Goal: Task Accomplishment & Management: Complete application form

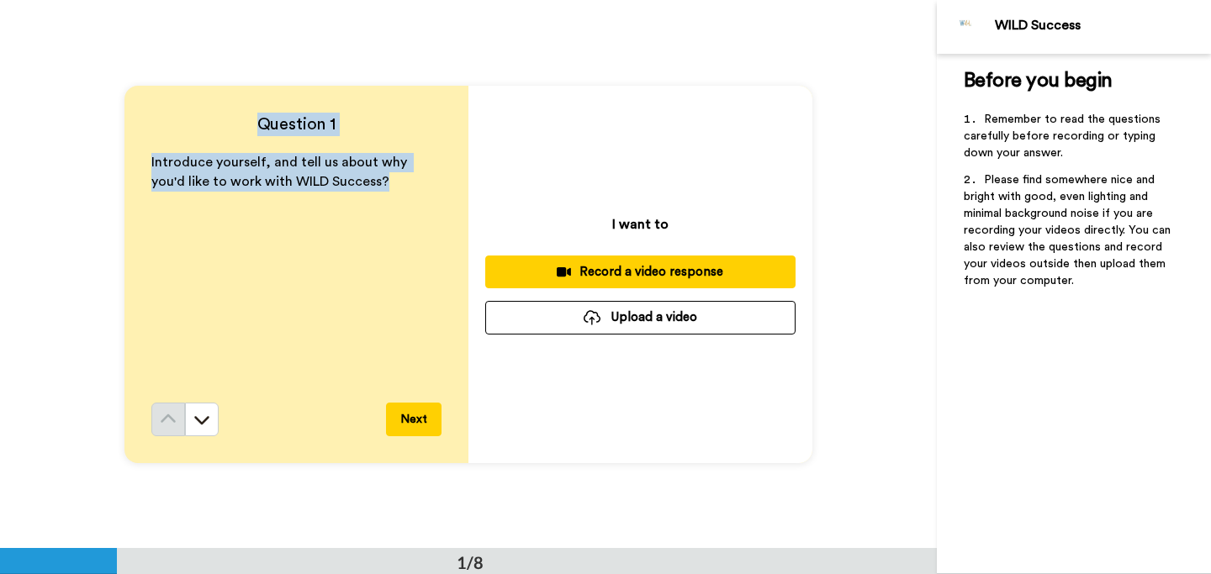
drag, startPoint x: 257, startPoint y: 120, endPoint x: 353, endPoint y: 202, distance: 126.5
click at [353, 202] on div "Question 1 Introduce yourself, and tell us about why you'd like to work with WI…" at bounding box center [296, 275] width 344 height 378
copy div "Question 1 Introduce yourself, and tell us about why you'd like to work with WI…"
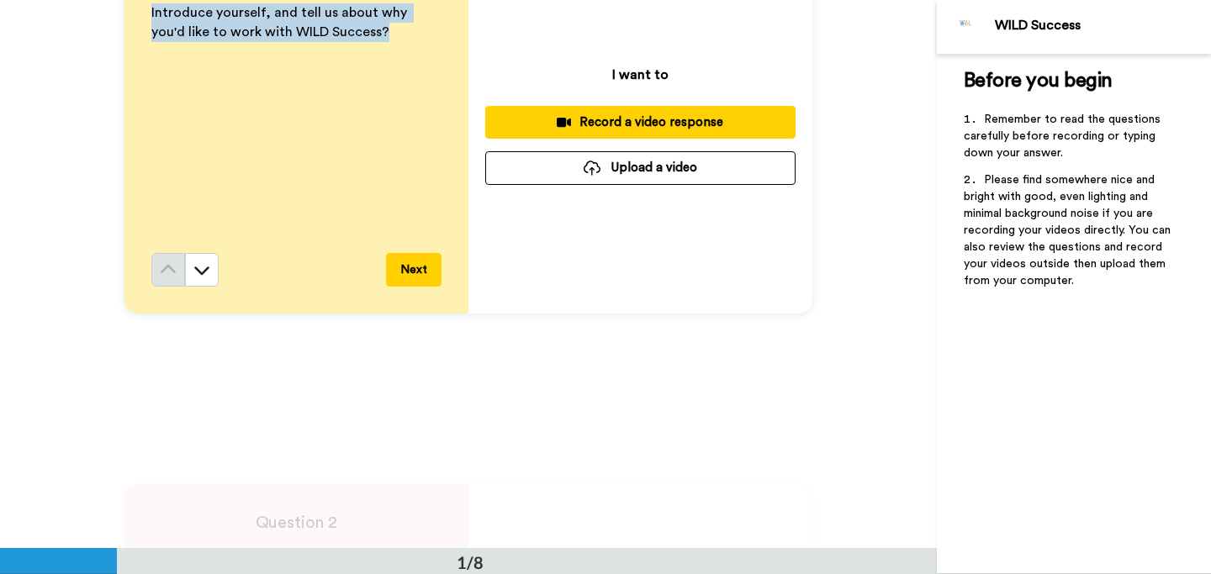
scroll to position [435, 0]
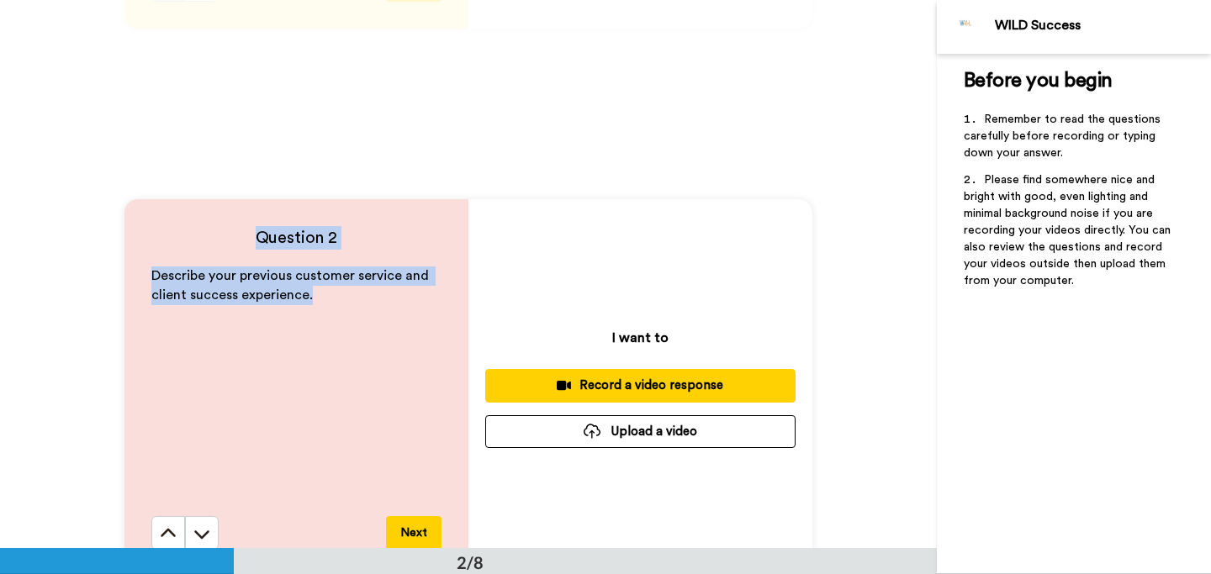
drag, startPoint x: 240, startPoint y: 241, endPoint x: 321, endPoint y: 304, distance: 103.1
click at [321, 304] on div "Question 2 Describe your previous customer service and client success experienc…" at bounding box center [296, 388] width 344 height 378
copy div "Question 2 Describe your previous customer service and client success experienc…"
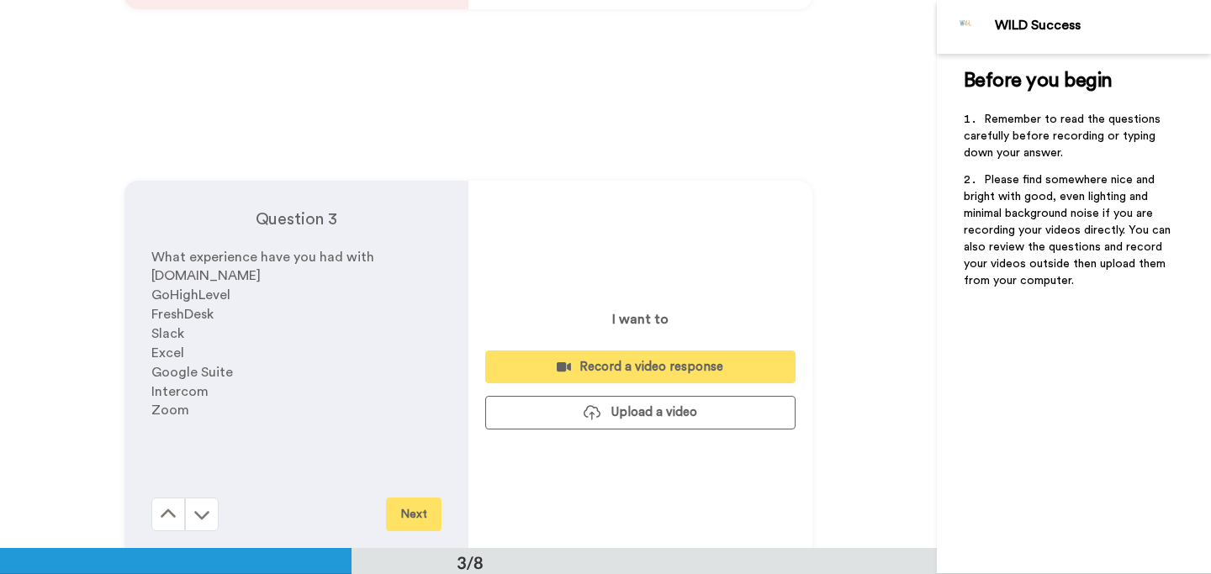
scroll to position [1002, 0]
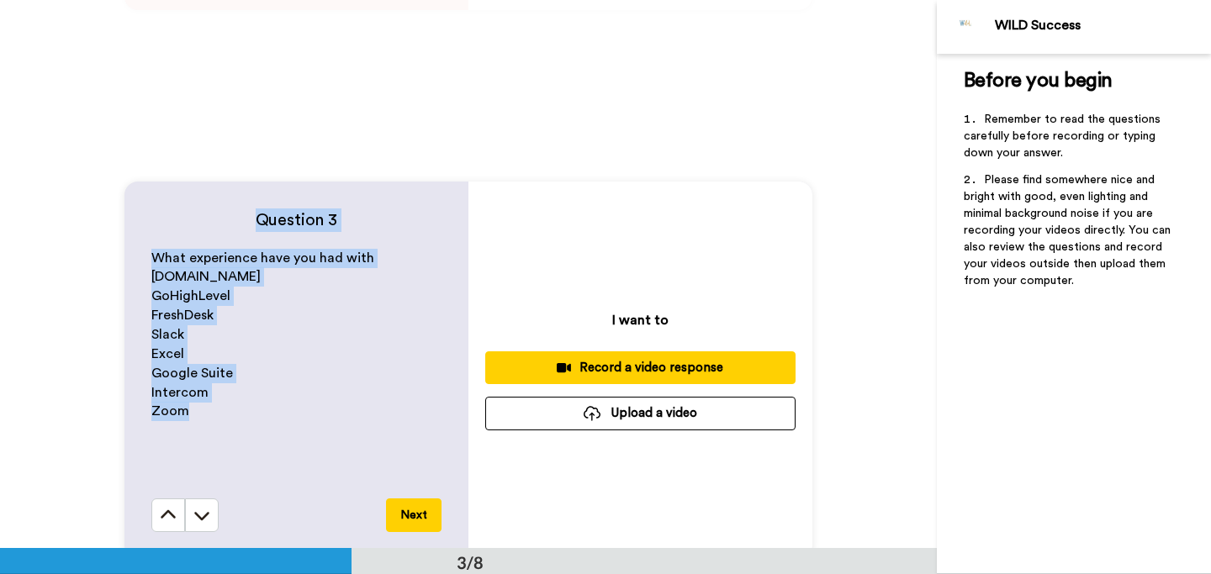
drag, startPoint x: 246, startPoint y: 220, endPoint x: 247, endPoint y: 444, distance: 223.7
click at [247, 453] on div "Question 3 What experience have you had with [DOMAIN_NAME] GoHighLevel FreshDes…" at bounding box center [296, 371] width 344 height 378
copy div "Question 3 What experience have you had with [DOMAIN_NAME] GoHighLevel FreshDes…"
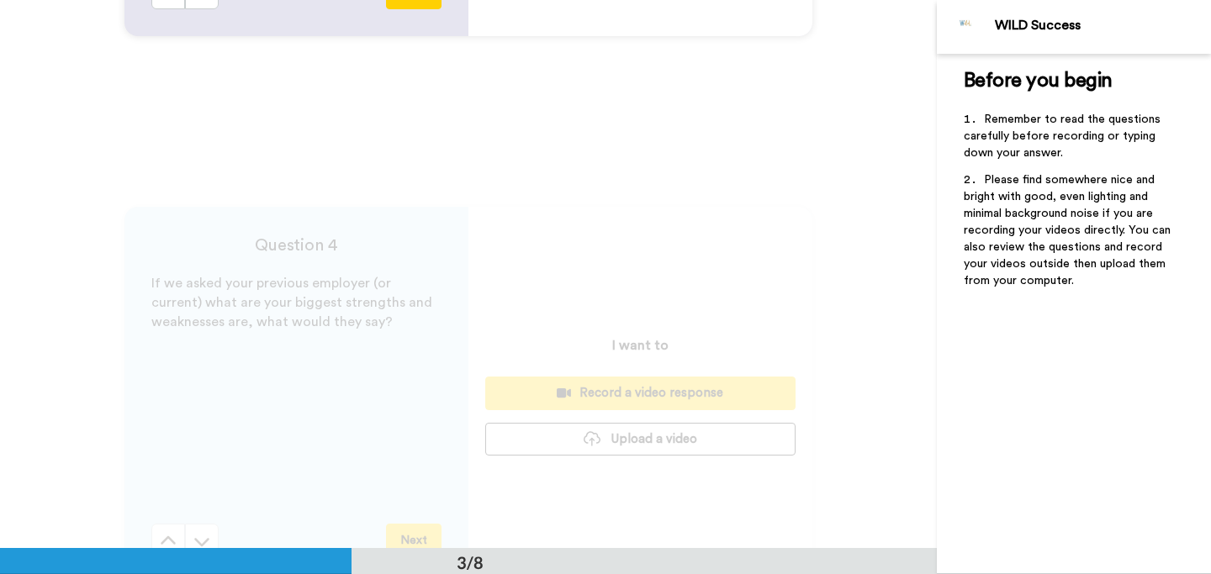
scroll to position [1617, 0]
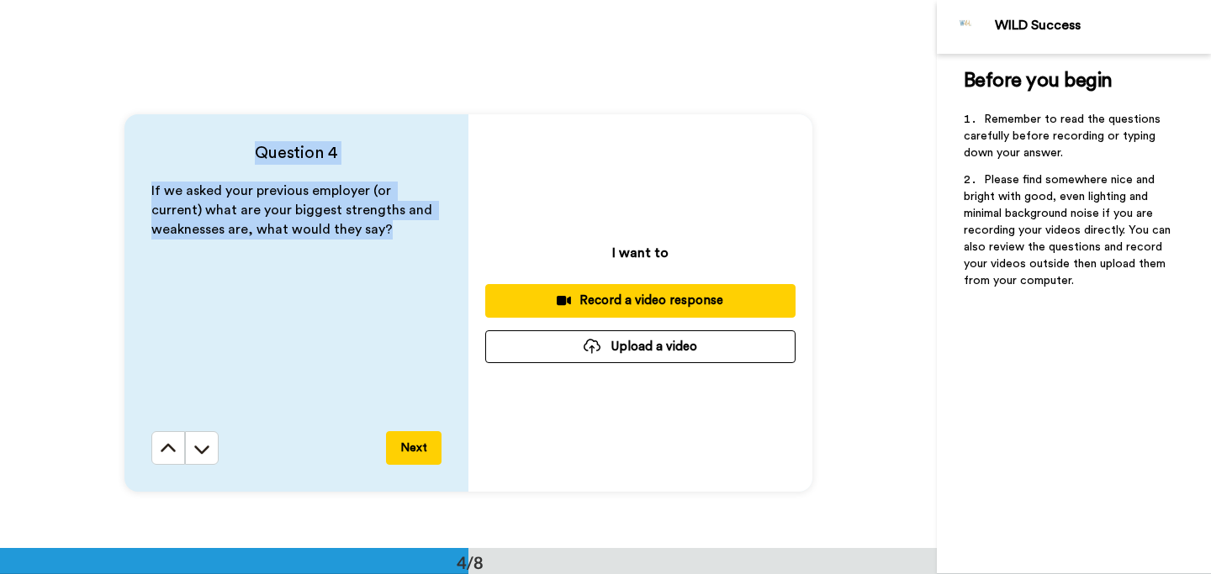
drag, startPoint x: 245, startPoint y: 138, endPoint x: 377, endPoint y: 246, distance: 170.4
click at [377, 246] on div "Question 4 If we asked your previous employer (or current) what are your bigges…" at bounding box center [296, 303] width 344 height 378
copy div "Question 4 If we asked your previous employer (or current) what are your bigges…"
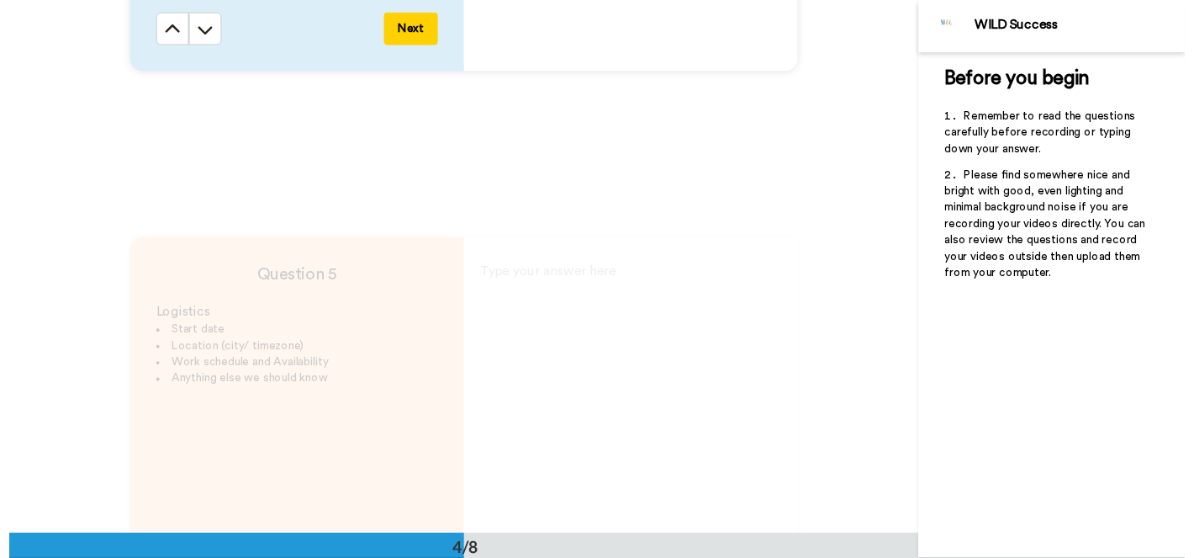
scroll to position [2086, 0]
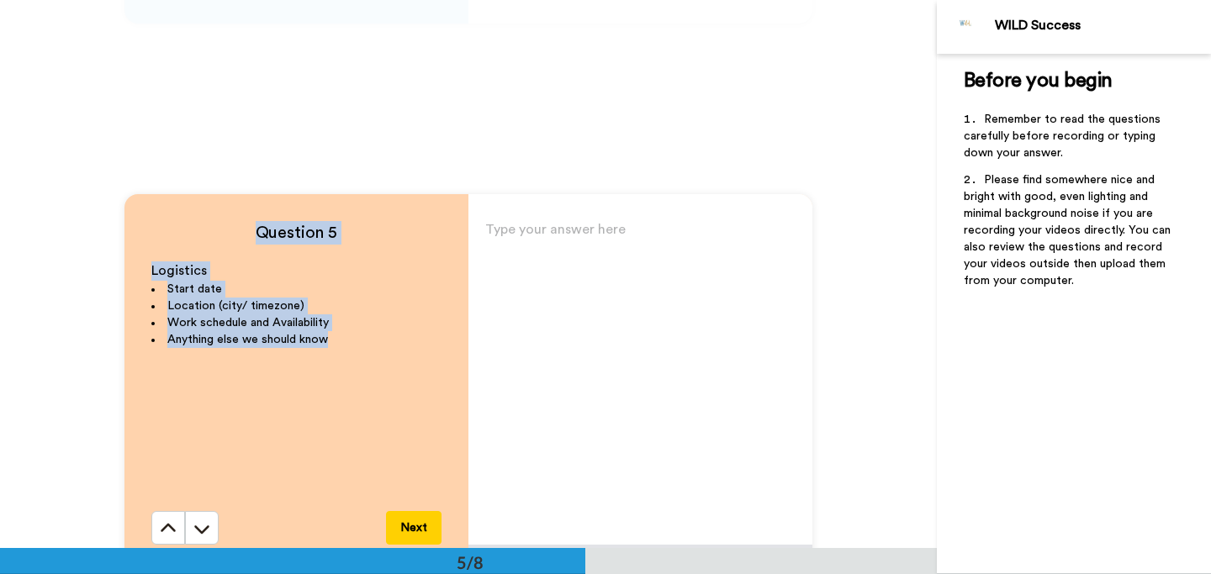
drag, startPoint x: 248, startPoint y: 233, endPoint x: 376, endPoint y: 341, distance: 167.7
click at [379, 345] on div "Question 5 Logistics Start date Location (city/ timezone) Work schedule and Ava…" at bounding box center [296, 383] width 344 height 378
copy div "Question 5 Logistics Start date Location (city/ timezone) Work schedule and Ava…"
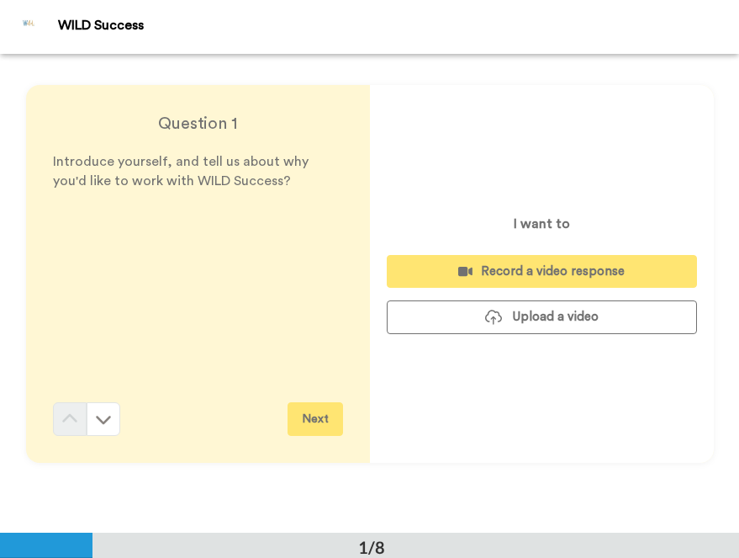
scroll to position [0, 0]
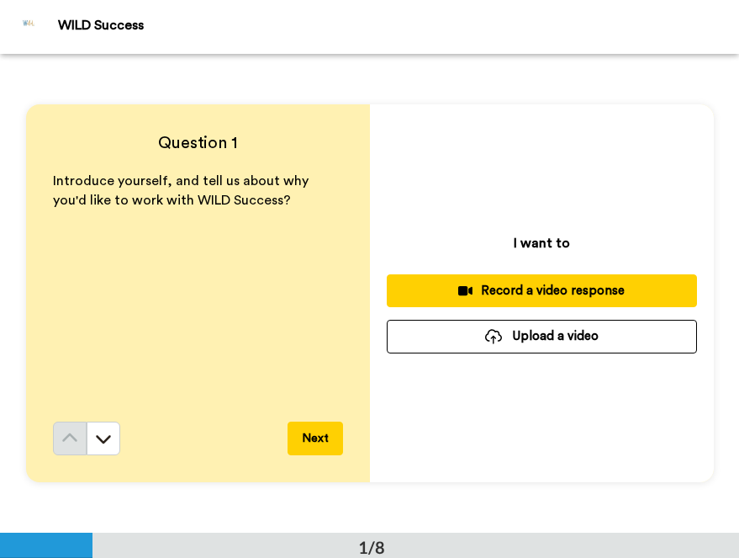
click at [527, 296] on div "Record a video response" at bounding box center [541, 291] width 283 height 18
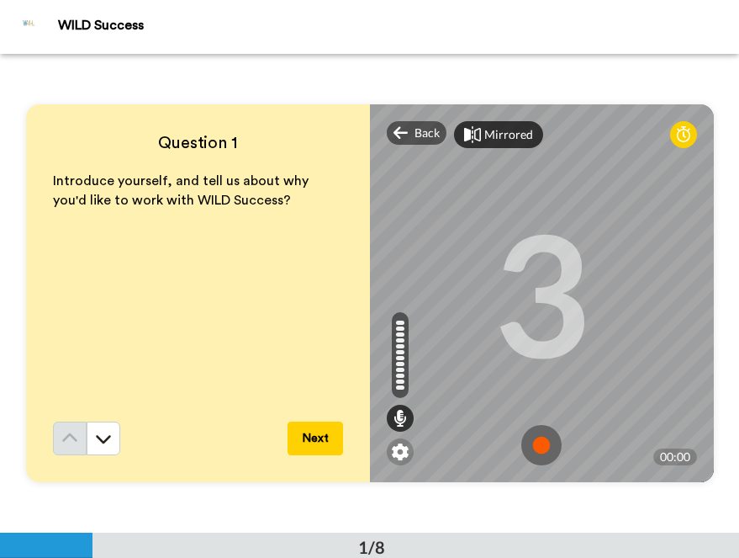
click at [494, 130] on div "Mirrored" at bounding box center [508, 134] width 49 height 17
click at [493, 130] on div "Mirror" at bounding box center [502, 134] width 36 height 17
click at [548, 450] on img at bounding box center [541, 445] width 40 height 40
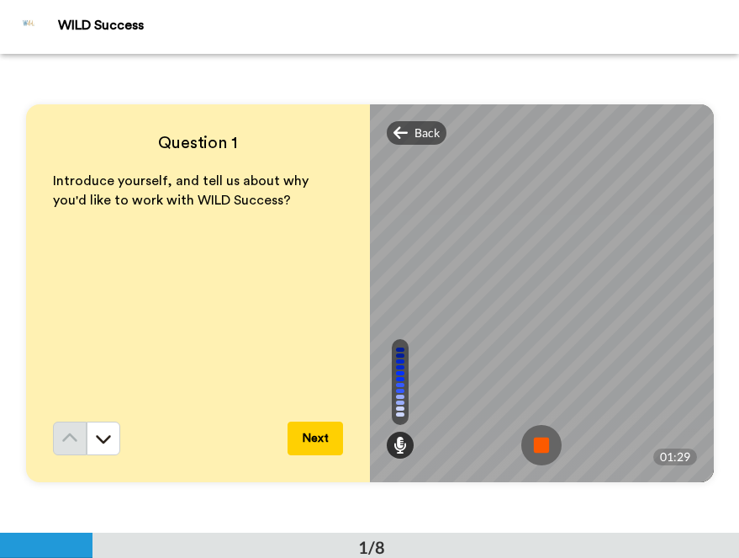
click at [544, 442] on img at bounding box center [541, 445] width 40 height 40
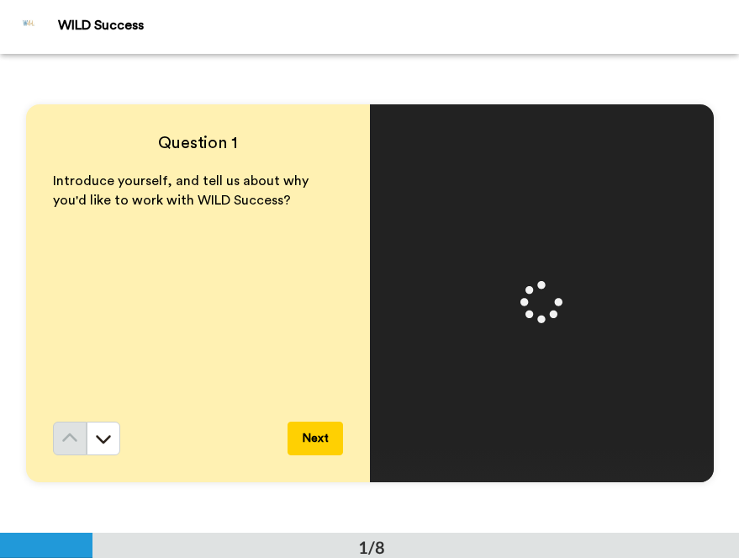
click at [306, 442] on button "Next" at bounding box center [316, 438] width 56 height 34
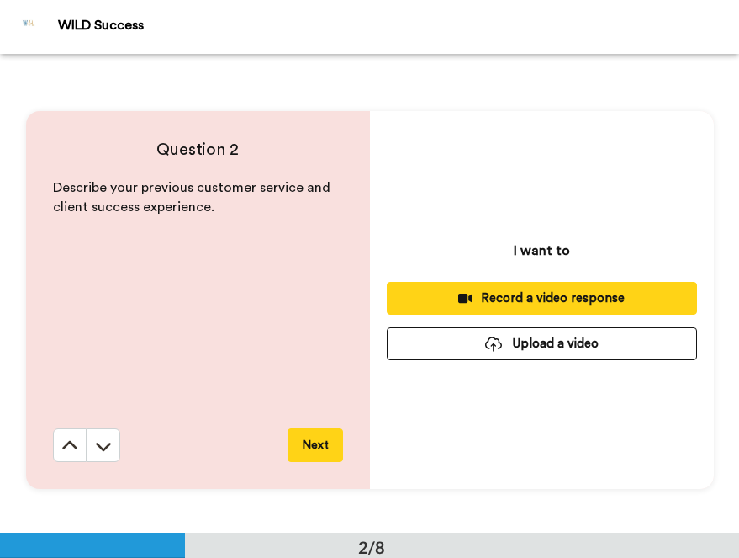
scroll to position [479, 0]
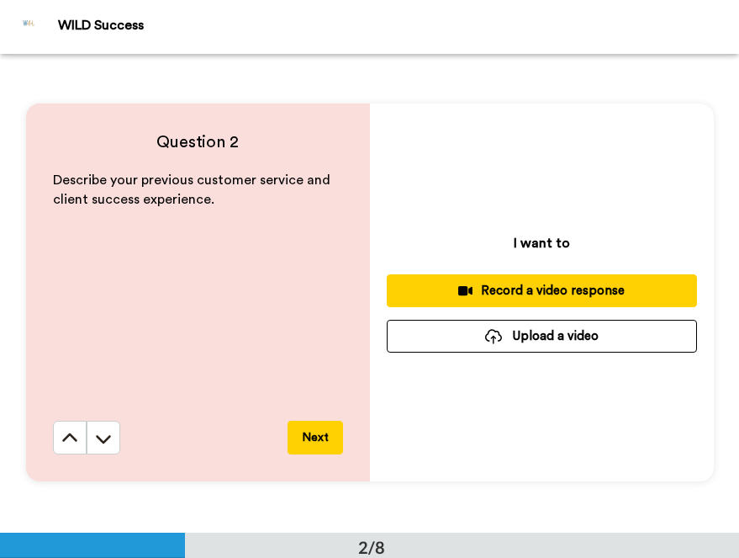
click at [53, 421] on button at bounding box center [70, 438] width 34 height 34
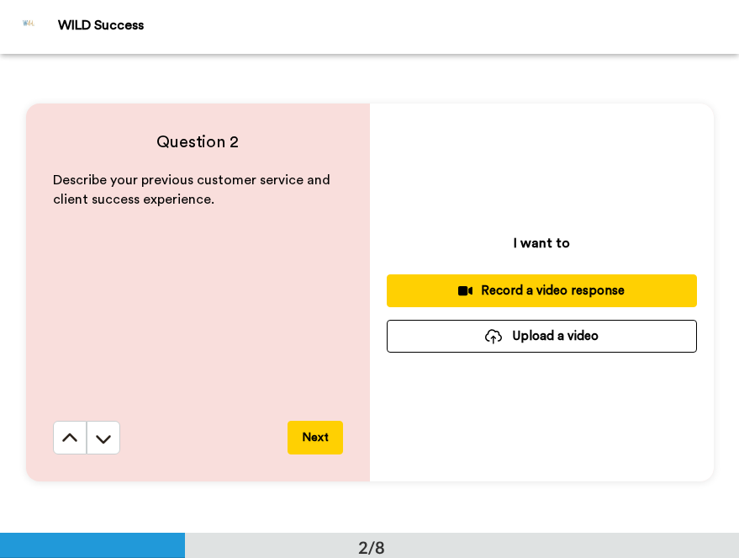
click at [639, 285] on div "Record a video response" at bounding box center [541, 291] width 283 height 18
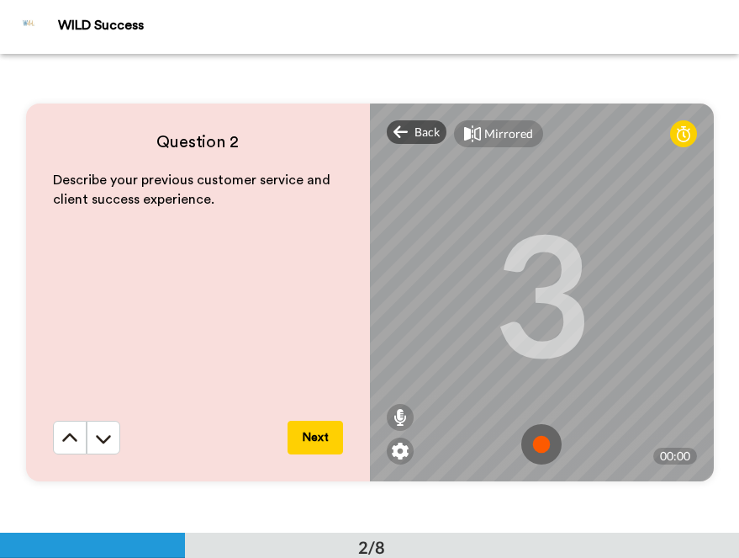
click at [542, 440] on img at bounding box center [541, 444] width 40 height 40
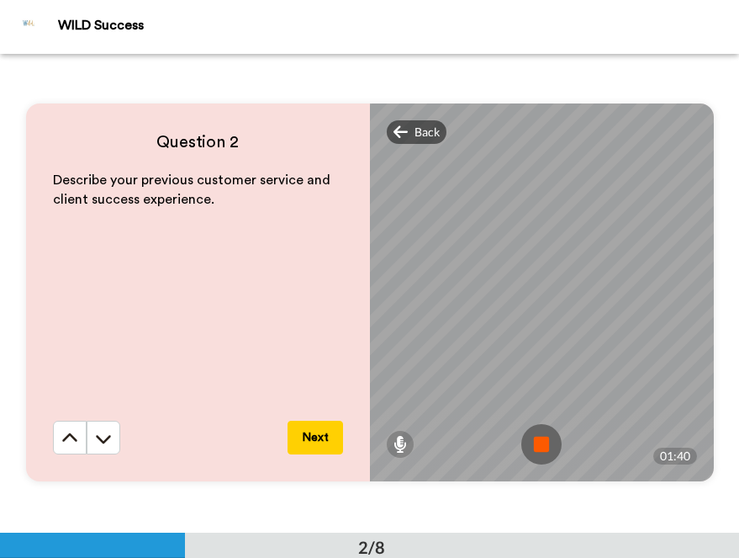
click at [543, 456] on img at bounding box center [541, 444] width 40 height 40
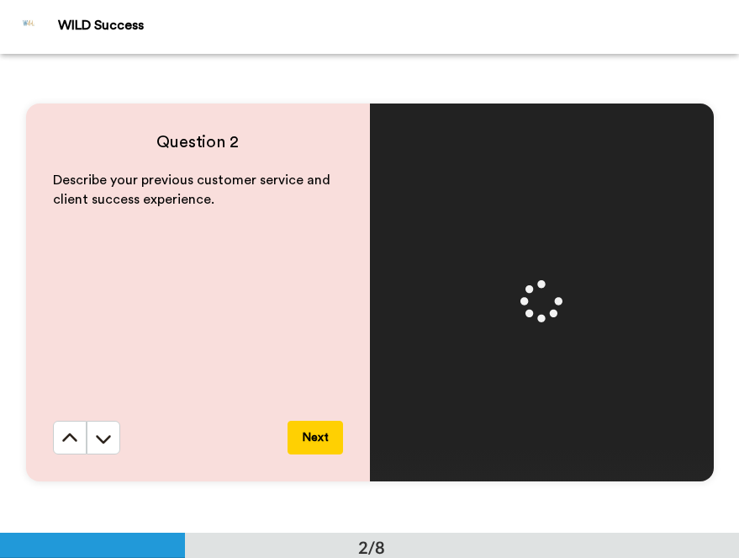
click at [319, 434] on button "Next" at bounding box center [316, 438] width 56 height 34
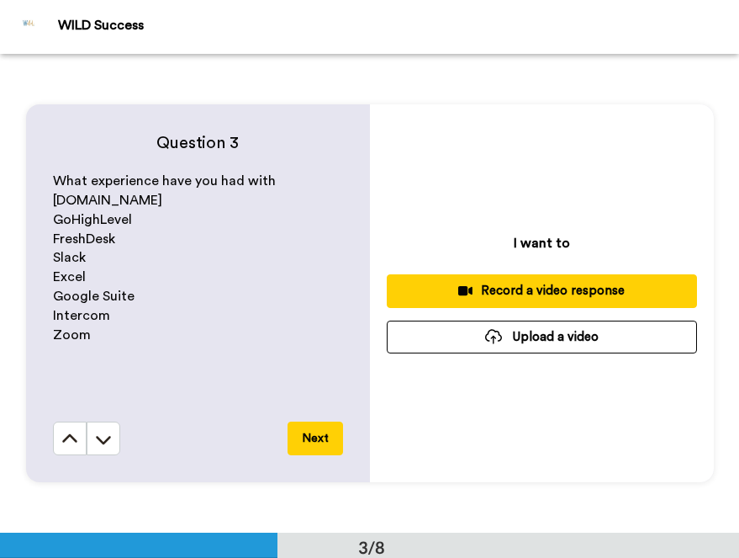
scroll to position [957, 0]
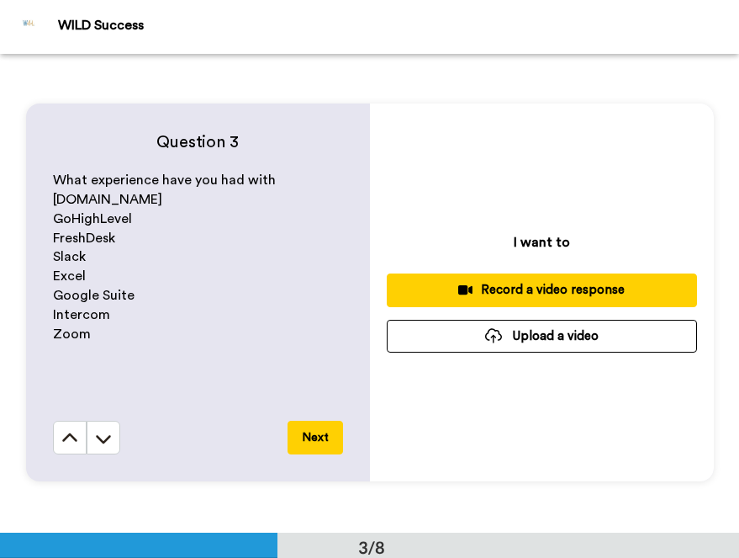
click at [480, 283] on div "Record a video response" at bounding box center [541, 290] width 283 height 18
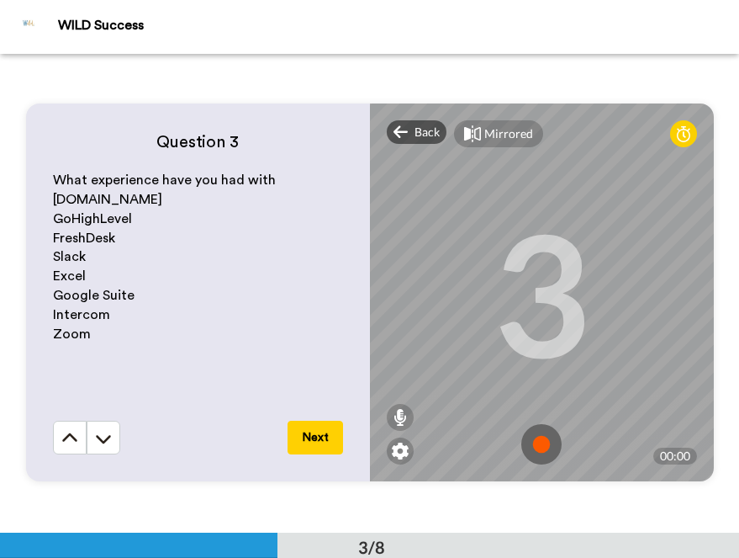
click at [546, 446] on img at bounding box center [541, 444] width 40 height 40
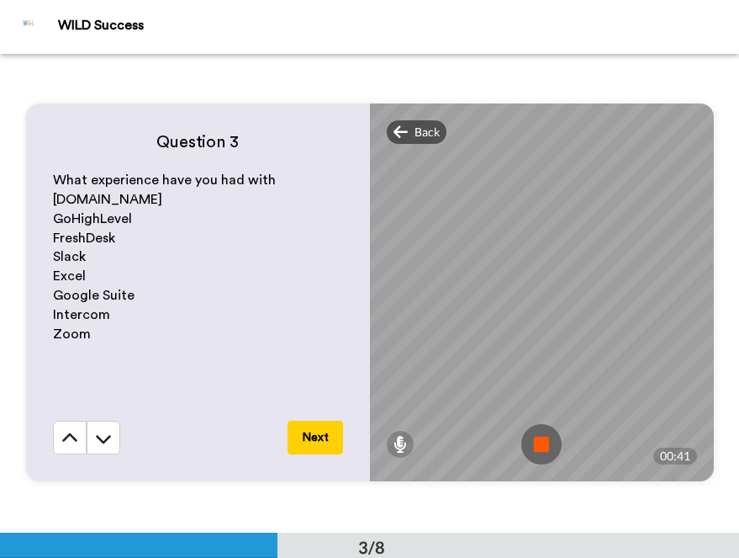
click at [542, 439] on img at bounding box center [541, 444] width 40 height 40
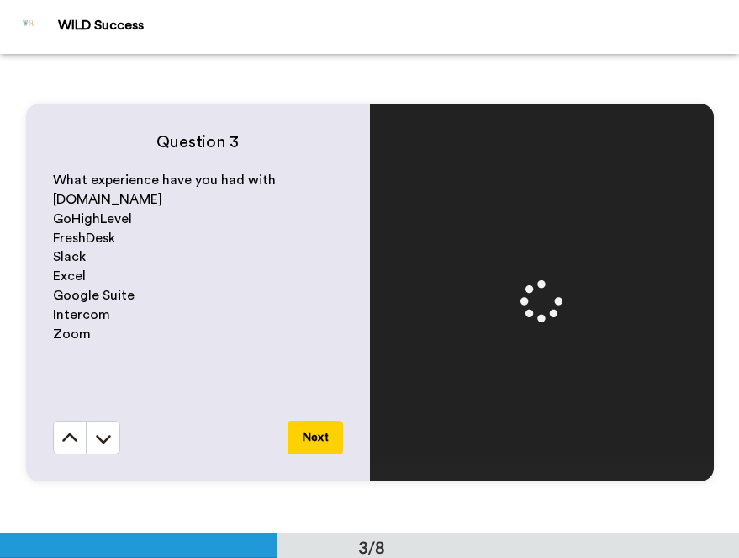
click at [306, 442] on button "Next" at bounding box center [316, 438] width 56 height 34
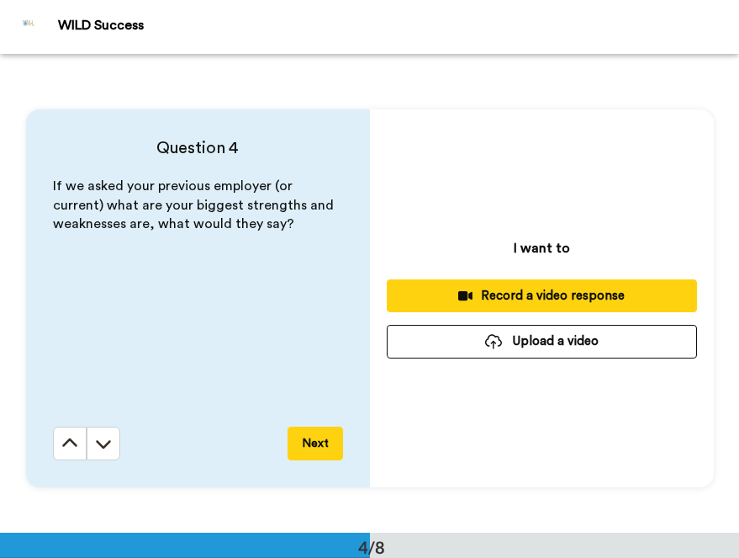
scroll to position [1435, 0]
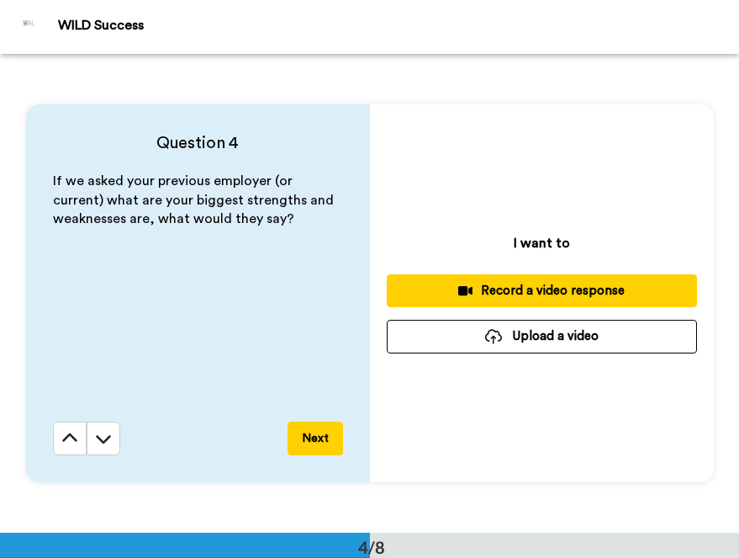
click at [53, 421] on button at bounding box center [70, 438] width 34 height 34
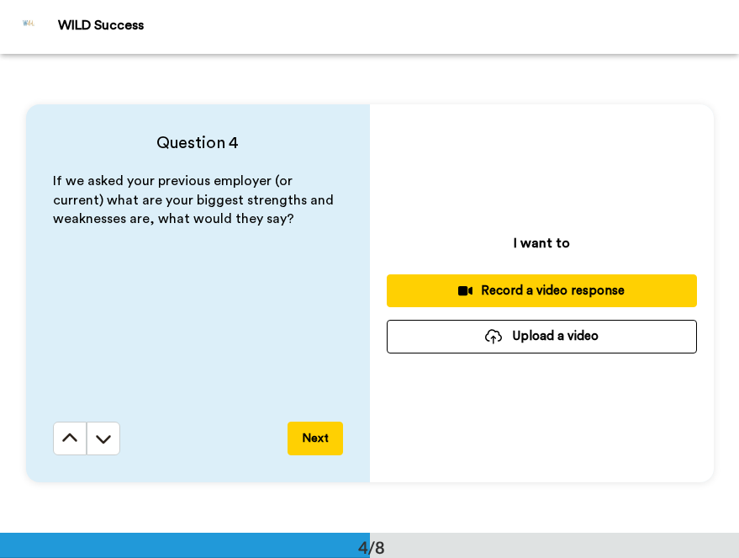
click at [579, 293] on div "Record a video response" at bounding box center [541, 291] width 283 height 18
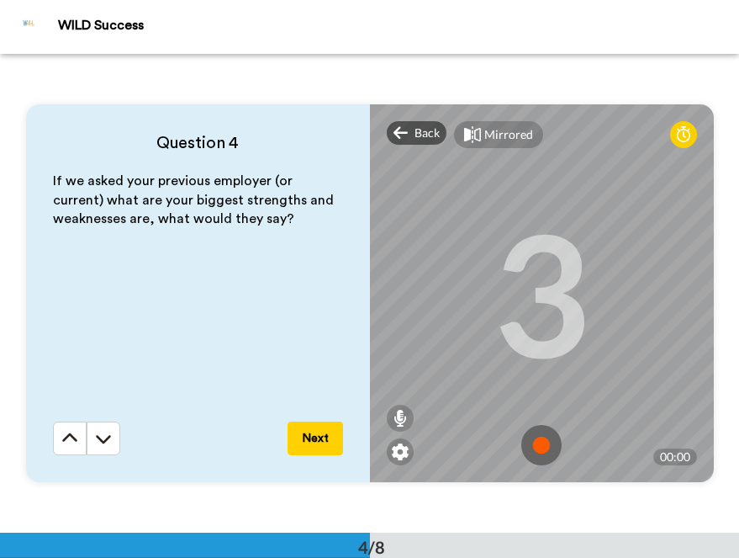
click at [545, 434] on img at bounding box center [541, 445] width 40 height 40
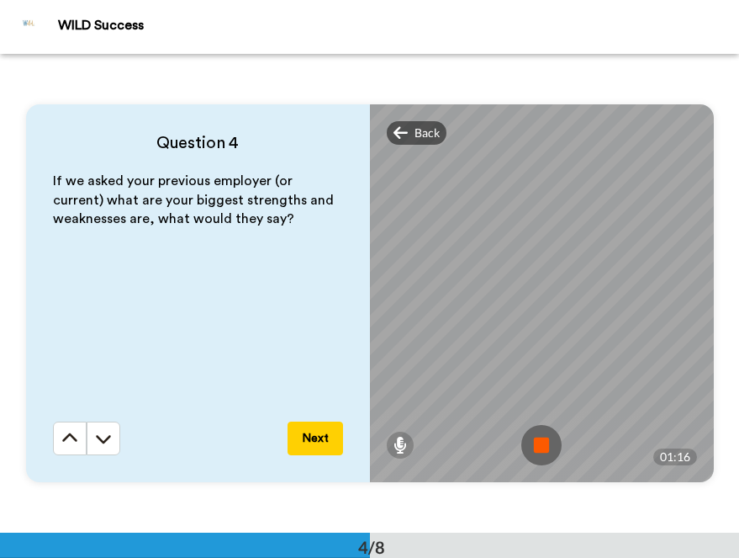
click at [539, 442] on img at bounding box center [541, 445] width 40 height 40
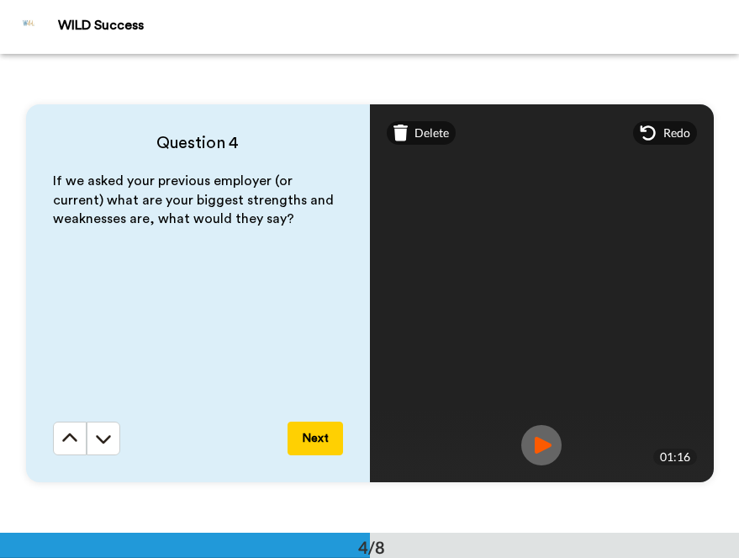
click at [318, 443] on button "Next" at bounding box center [316, 438] width 56 height 34
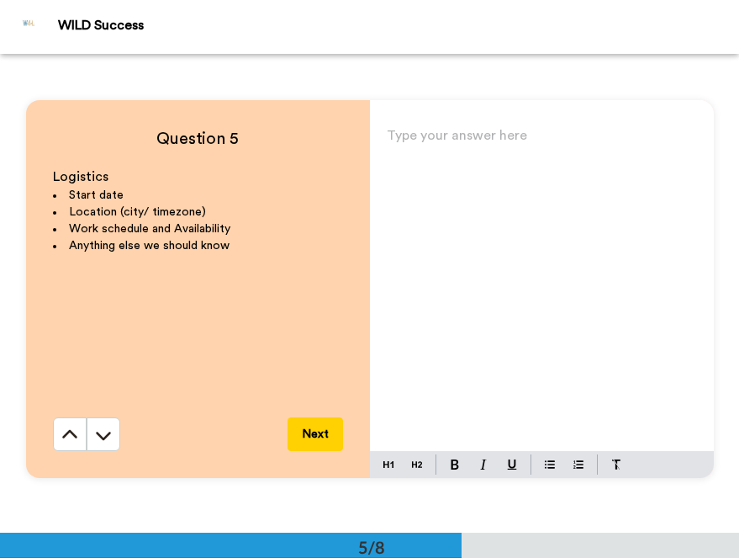
scroll to position [1910, 0]
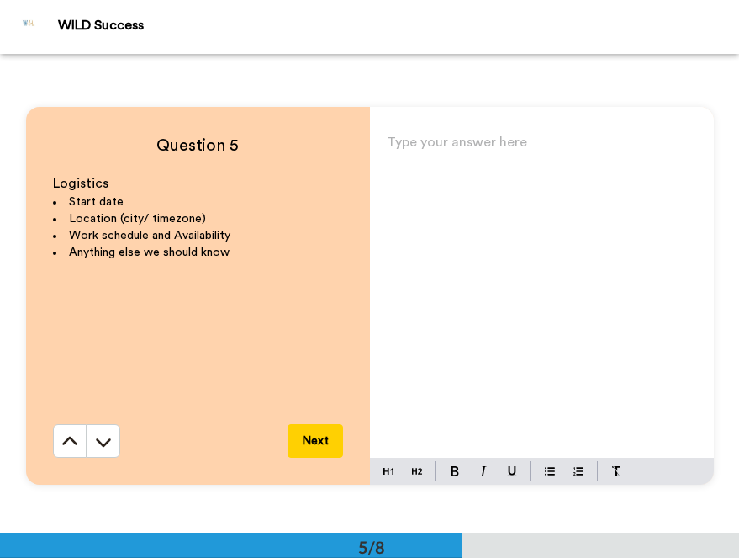
click at [511, 258] on div "Type your answer here ﻿" at bounding box center [542, 293] width 344 height 327
click at [312, 329] on div "Logistics Start date Location (city/ timezone) Work schedule and Availability A…" at bounding box center [198, 299] width 290 height 250
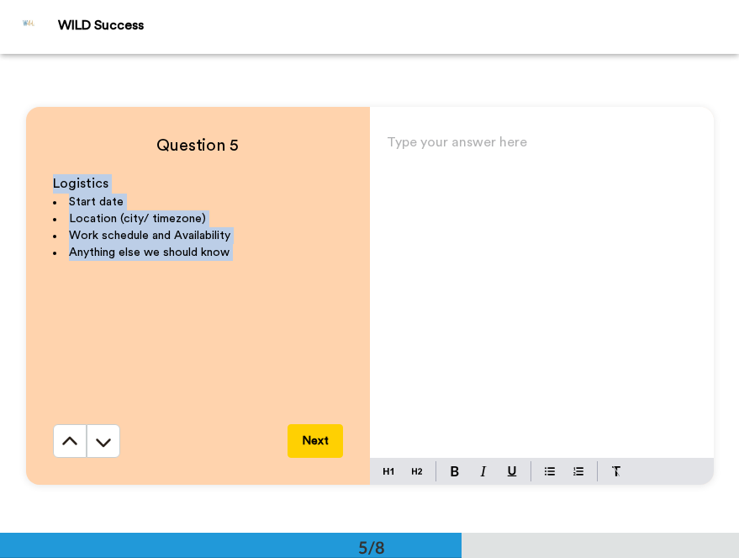
drag, startPoint x: 312, startPoint y: 329, endPoint x: 32, endPoint y: 179, distance: 317.6
click at [31, 179] on div "Question 5 Logistics Start date Location (city/ timezone) Work schedule and Ava…" at bounding box center [198, 296] width 344 height 378
copy div "Logistics Start date Location (city/ timezone) Work schedule and Availability A…"
click at [475, 272] on div "Type your answer here ﻿" at bounding box center [542, 293] width 344 height 327
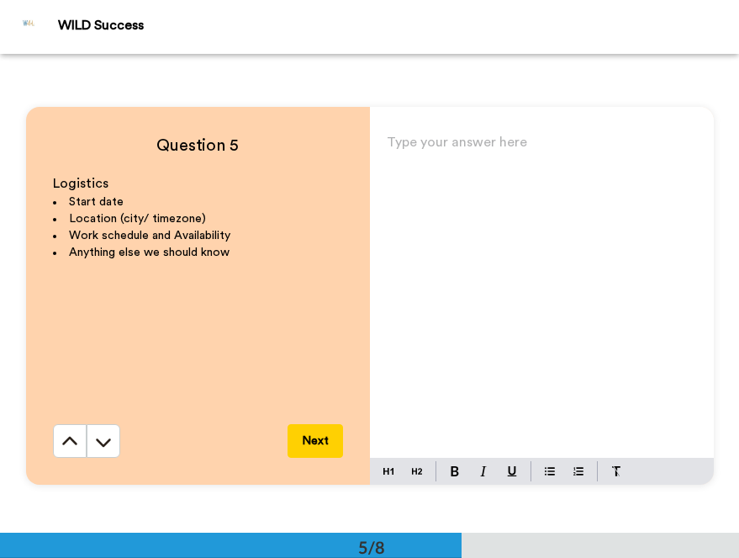
click at [475, 272] on div "Type your answer here ﻿" at bounding box center [542, 293] width 344 height 327
click at [497, 246] on div "Im ava" at bounding box center [542, 293] width 344 height 327
drag, startPoint x: 497, startPoint y: 246, endPoint x: 331, endPoint y: 148, distance: 192.3
click at [331, 147] on div "Question 5 Logistics Start date Location (city/ timezone) Work schedule and Ava…" at bounding box center [370, 296] width 688 height 378
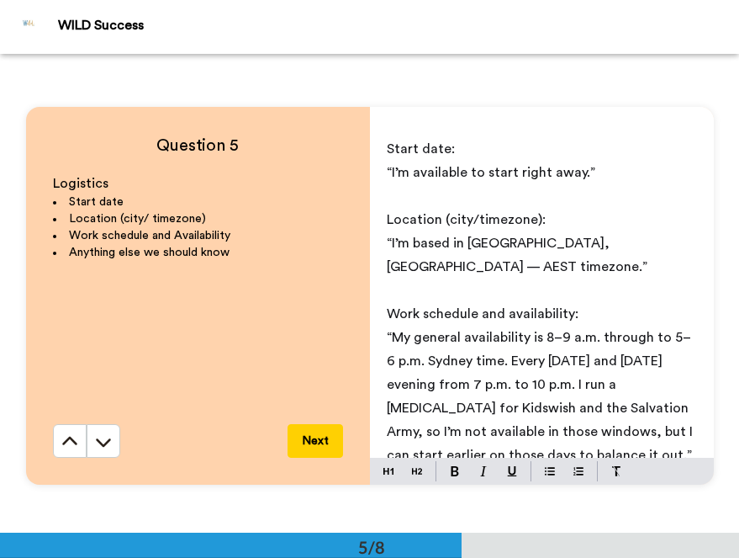
click at [390, 173] on span "“I’m available to start right away.”" at bounding box center [491, 172] width 209 height 13
click at [607, 176] on p "I’m available to start right away.”" at bounding box center [542, 173] width 310 height 24
drag, startPoint x: 455, startPoint y: 146, endPoint x: 498, endPoint y: 162, distance: 45.8
click at [496, 162] on div "Start date: I’m available to start right away. ﻿ Location (city/timezone): “I’m…" at bounding box center [542, 293] width 344 height 327
click at [431, 246] on span "“I’m based in [GEOGRAPHIC_DATA], [GEOGRAPHIC_DATA] — AEST timezone.”" at bounding box center [517, 254] width 261 height 37
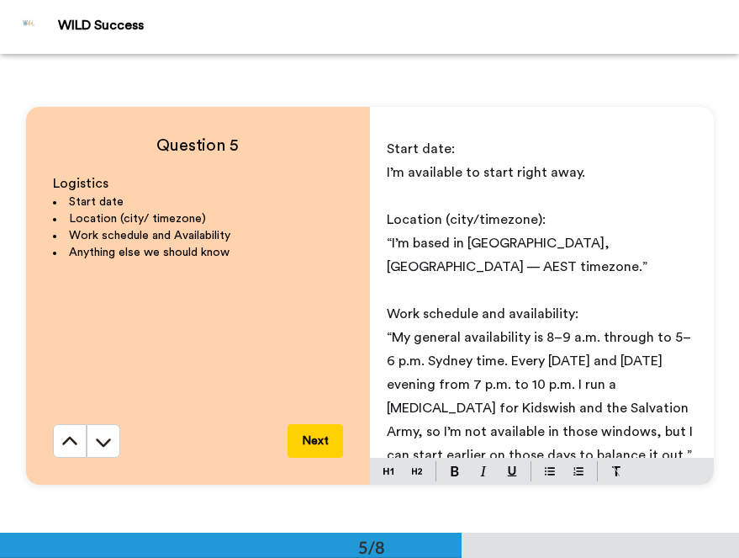
click at [390, 247] on span "“I’m based in [GEOGRAPHIC_DATA], [GEOGRAPHIC_DATA] — AEST timezone.”" at bounding box center [517, 254] width 261 height 37
click at [695, 235] on p "I’m based in [GEOGRAPHIC_DATA], [GEOGRAPHIC_DATA] — AEST timezone.”" at bounding box center [542, 254] width 310 height 47
click at [391, 331] on span "“My general availability is 8–9 a.m. through to 5–6 p.m. Sydney time. Every [DA…" at bounding box center [542, 396] width 310 height 131
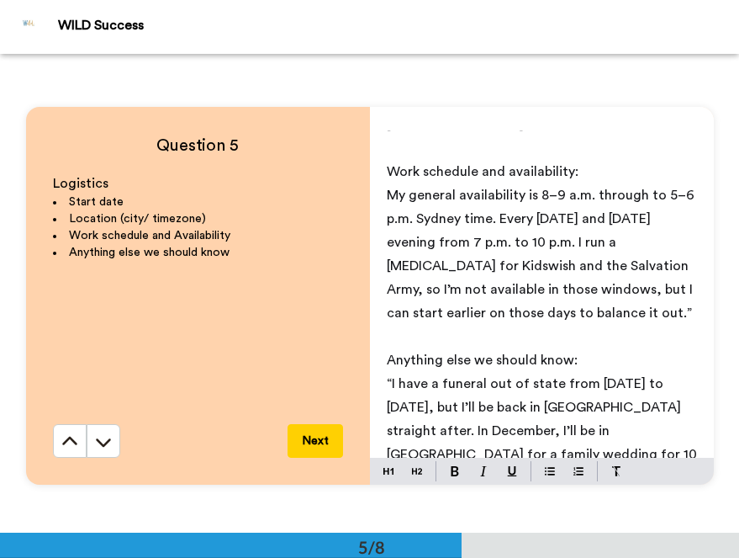
scroll to position [178, 0]
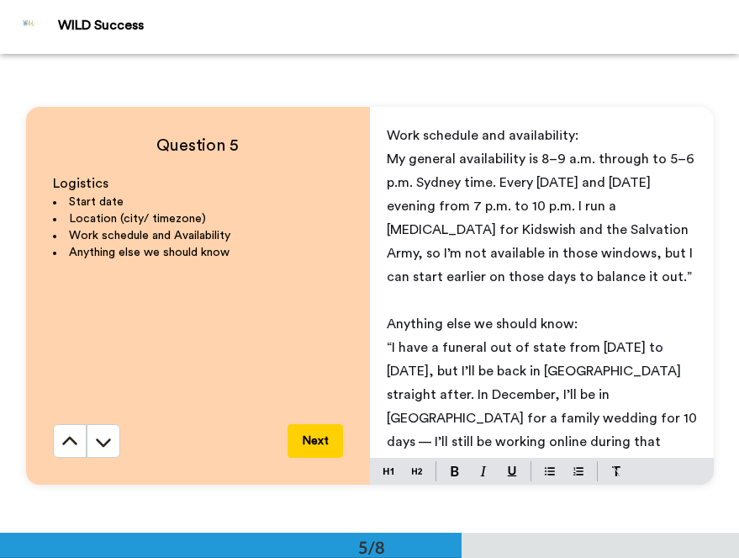
click at [397, 162] on span "My general availability is 8–9 a.m. through to 5–6 p.m. Sydney time. Every [DAT…" at bounding box center [542, 217] width 311 height 131
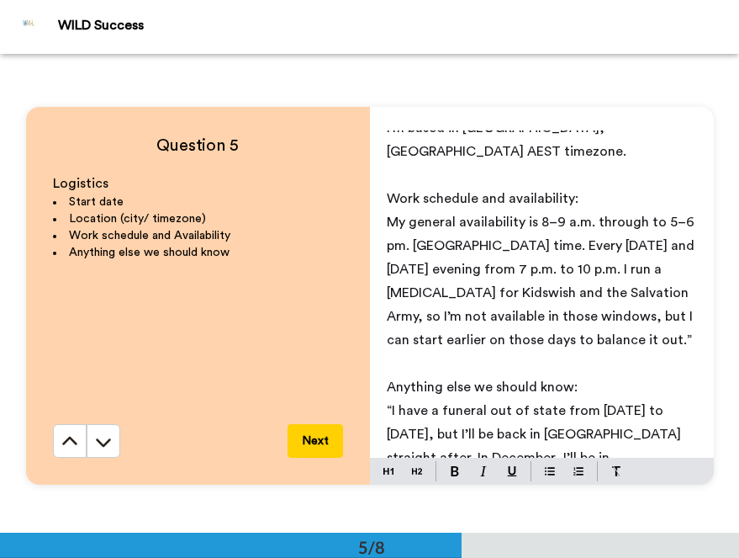
scroll to position [105, 0]
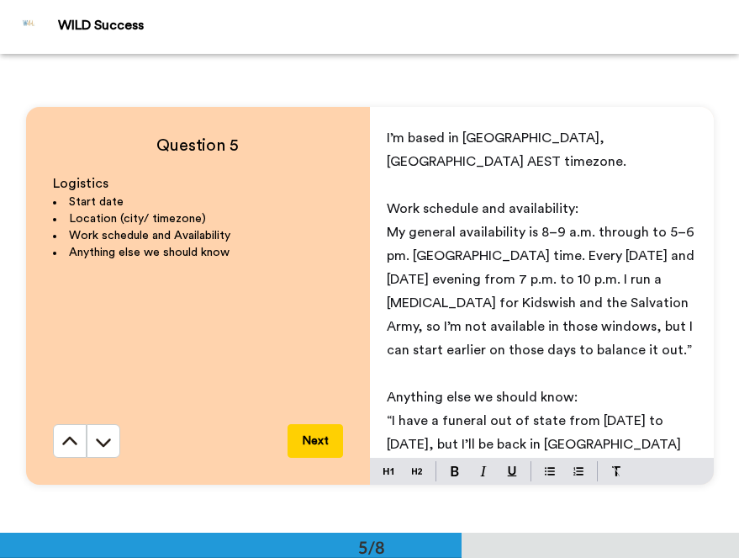
click at [594, 225] on span "My general availability is 8–9 a.m. through to 5–6 pm. [GEOGRAPHIC_DATA] time. …" at bounding box center [542, 290] width 311 height 131
drag, startPoint x: 567, startPoint y: 258, endPoint x: 479, endPoint y: 257, distance: 87.5
click at [479, 257] on span "My general availability is 8–9 am through to 5–6 pm. [GEOGRAPHIC_DATA] time. Ev…" at bounding box center [542, 290] width 311 height 131
click at [627, 328] on p "My general availability is 8–9 am through to 5–6 pm. [GEOGRAPHIC_DATA] time. Ev…" at bounding box center [542, 290] width 310 height 141
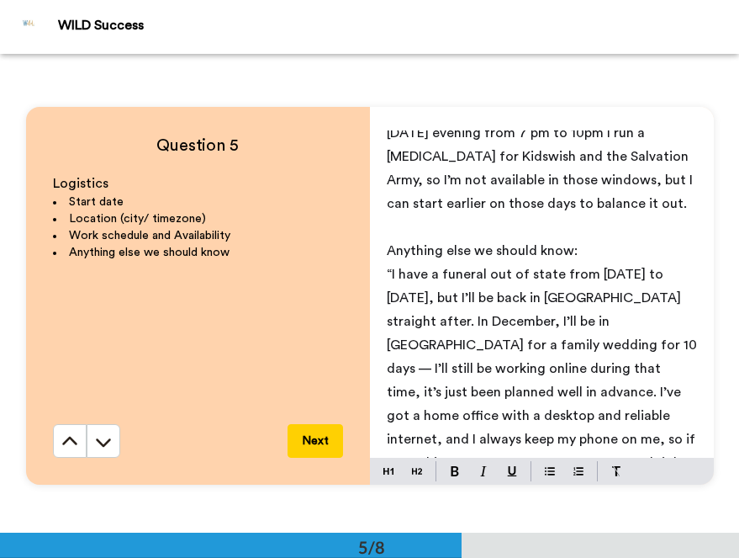
click at [392, 267] on span "“I have a funeral out of state from [DATE] to [DATE], but I’ll be back in [GEOG…" at bounding box center [544, 379] width 314 height 225
click at [526, 323] on span "I have a funeral out of state from [DATE] to [DATE], but I’ll be back in [GEOGR…" at bounding box center [544, 379] width 314 height 225
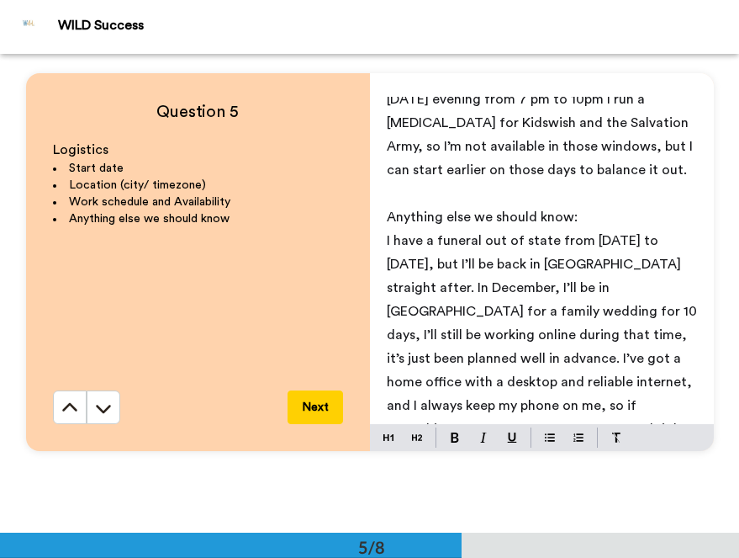
scroll to position [1948, 0]
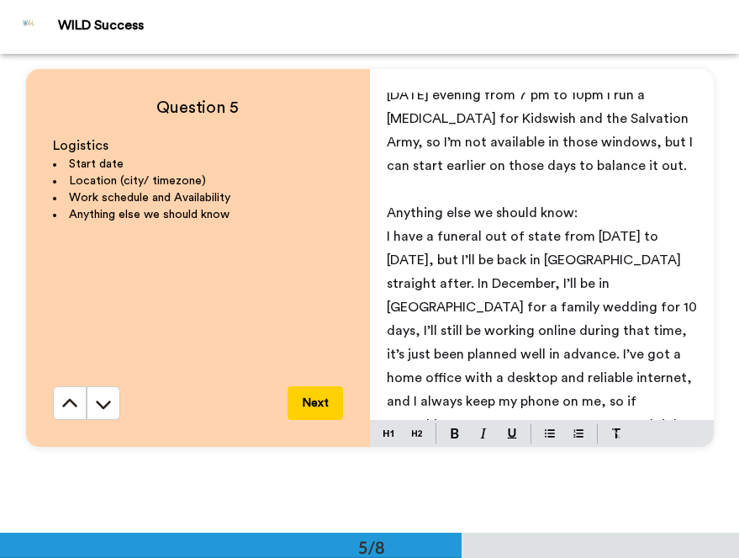
click at [555, 400] on p "I have a funeral out of state from [DATE] to [DATE], but I’ll be back in [GEOGR…" at bounding box center [542, 342] width 310 height 235
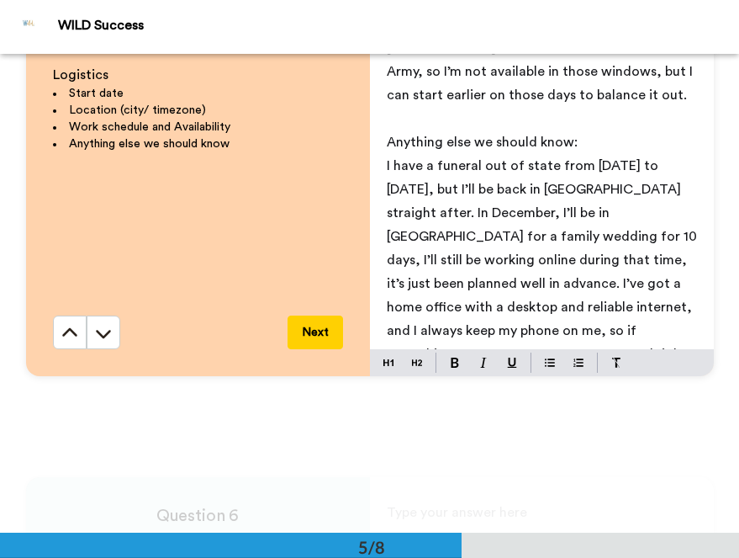
scroll to position [2128, 0]
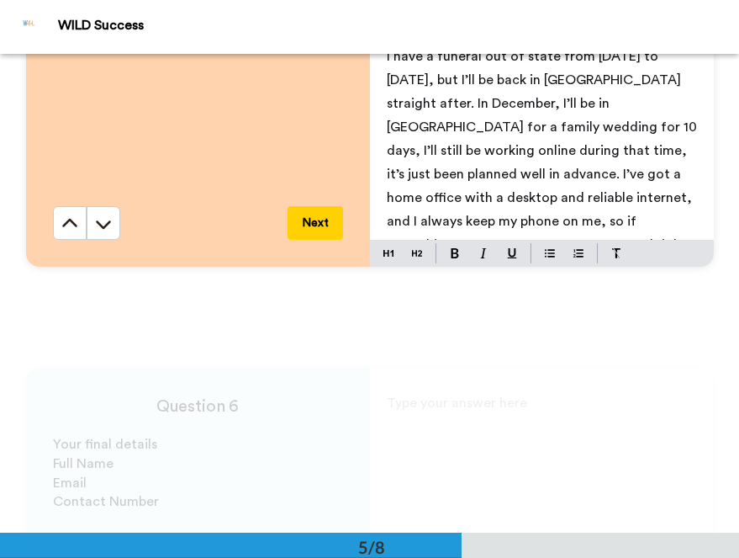
click at [328, 209] on button "Next" at bounding box center [316, 223] width 56 height 34
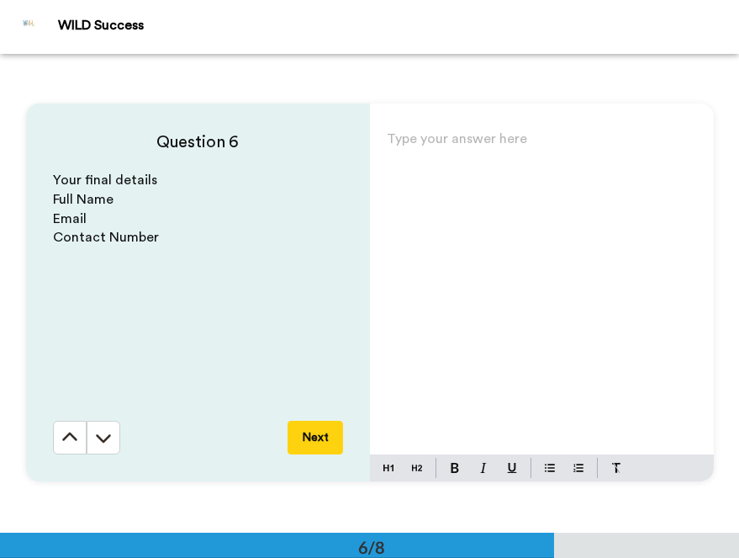
scroll to position [2392, 0]
click at [523, 248] on div "Type your answer here ﻿" at bounding box center [542, 290] width 344 height 327
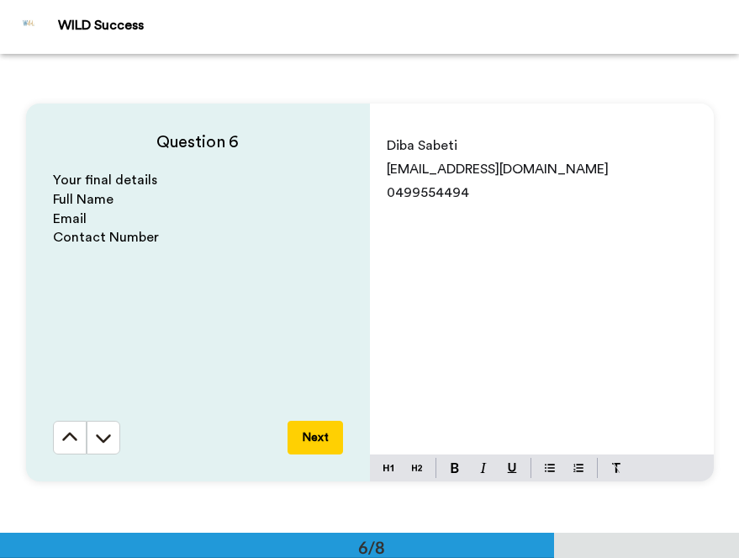
click at [321, 435] on button "Next" at bounding box center [316, 438] width 56 height 34
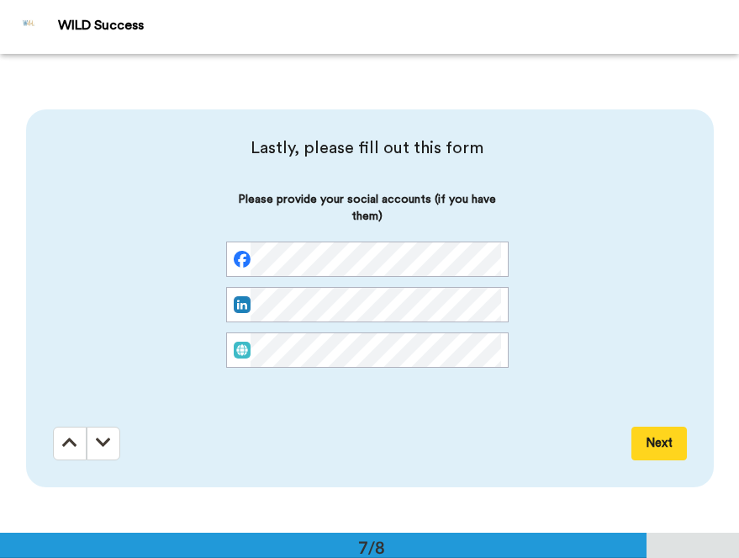
scroll to position [2870, 0]
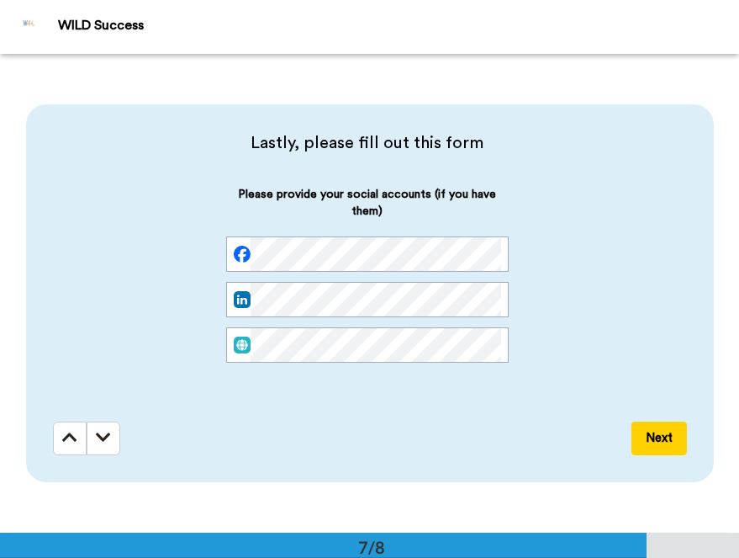
click at [671, 443] on button "Next" at bounding box center [660, 438] width 56 height 34
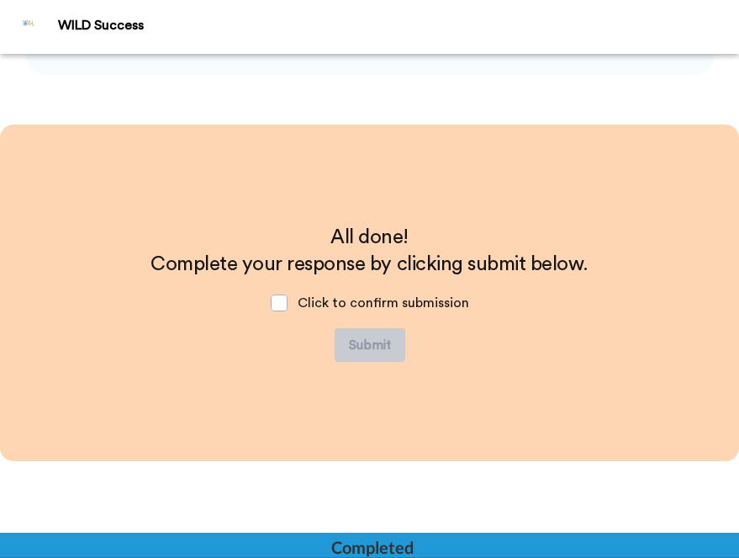
scroll to position [3278, 0]
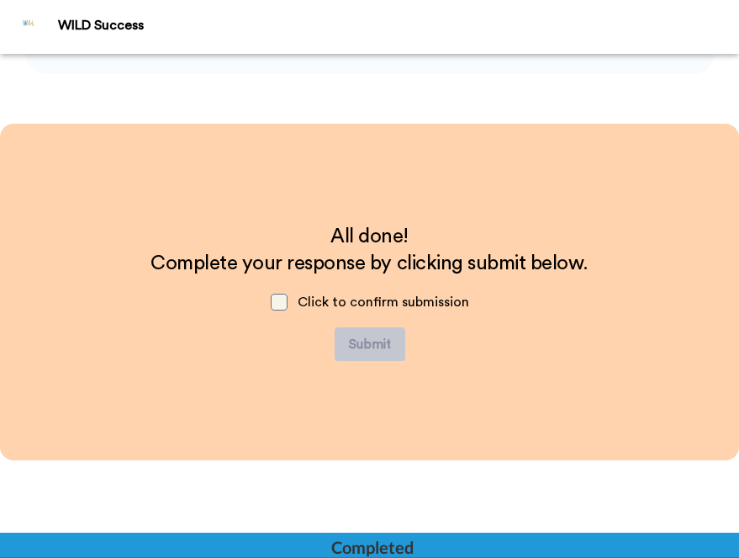
click at [275, 301] on span at bounding box center [279, 302] width 17 height 17
click at [381, 339] on button "Submit" at bounding box center [370, 344] width 71 height 34
